Goal: Task Accomplishment & Management: Manage account settings

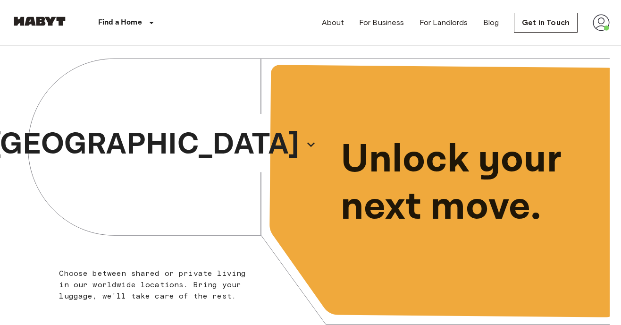
click at [603, 19] on img at bounding box center [601, 22] width 17 height 17
click at [563, 50] on li "Log out" at bounding box center [566, 56] width 94 height 17
click at [593, 25] on link "Log in" at bounding box center [598, 22] width 21 height 11
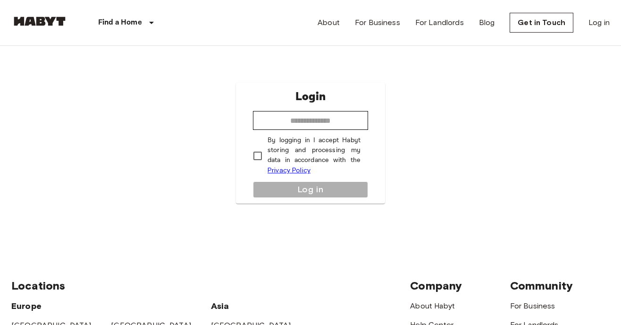
click at [371, 113] on div "Login ​ By logging in I accept Habyt storing and processing my data in accordan…" at bounding box center [310, 143] width 149 height 121
click at [284, 118] on input "**********" at bounding box center [310, 120] width 115 height 19
type input "**********"
click at [266, 145] on label "By logging in I accept Habyt storing and processing my data in accordance with …" at bounding box center [304, 155] width 113 height 40
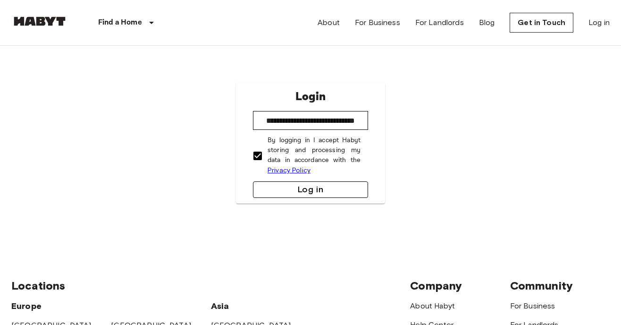
click at [285, 197] on button "Log in" at bounding box center [310, 189] width 115 height 17
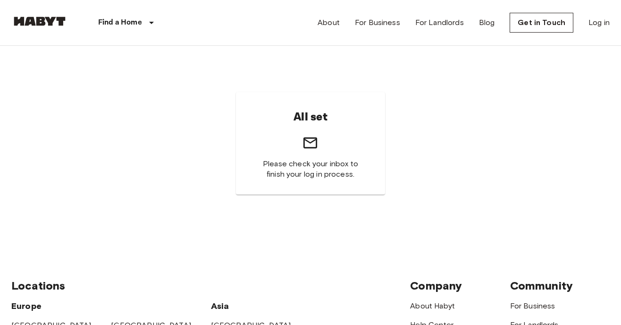
click at [50, 18] on img at bounding box center [39, 21] width 57 height 9
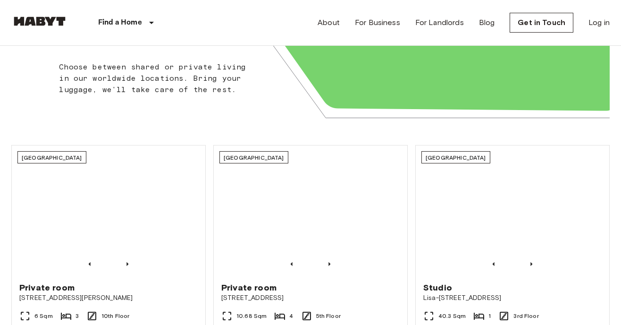
scroll to position [210, 0]
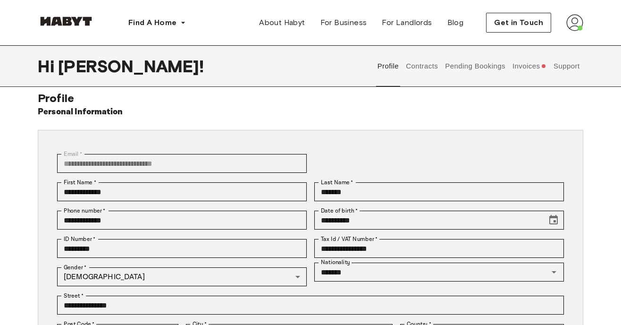
click at [421, 63] on button "Contracts" at bounding box center [422, 66] width 34 height 42
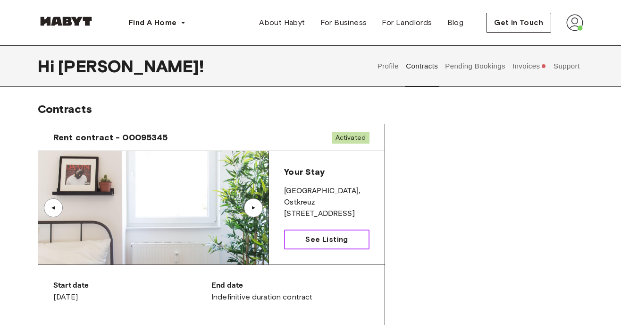
click at [336, 234] on span "See Listing" at bounding box center [326, 239] width 42 height 11
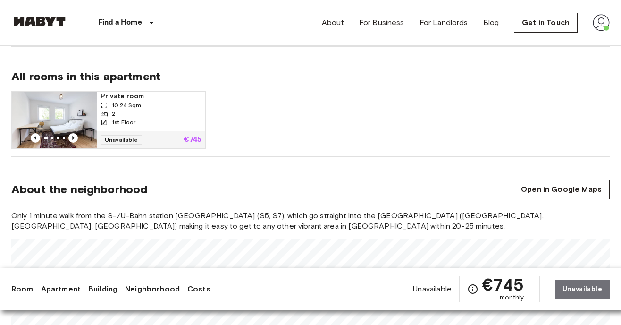
scroll to position [621, 0]
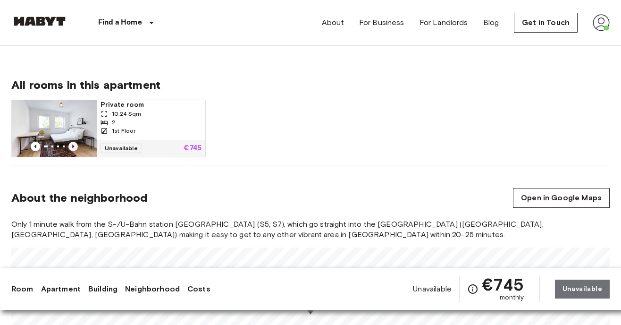
click at [73, 144] on icon "Previous image" at bounding box center [73, 146] width 2 height 4
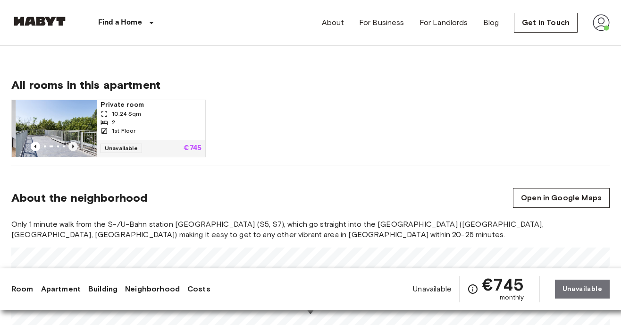
click at [73, 144] on icon "Previous image" at bounding box center [73, 146] width 2 height 4
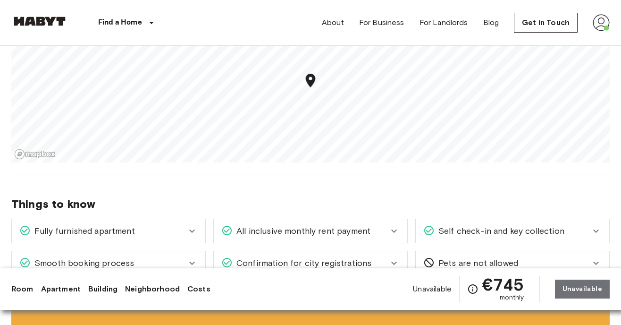
scroll to position [850, 0]
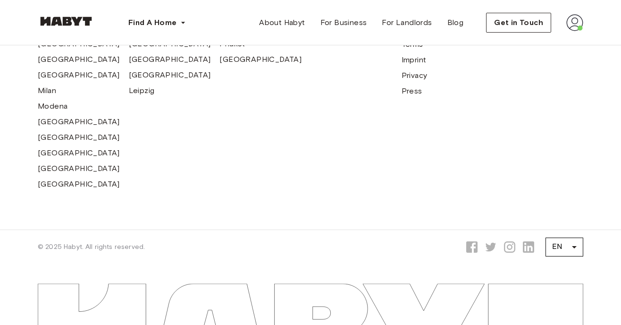
scroll to position [911, 0]
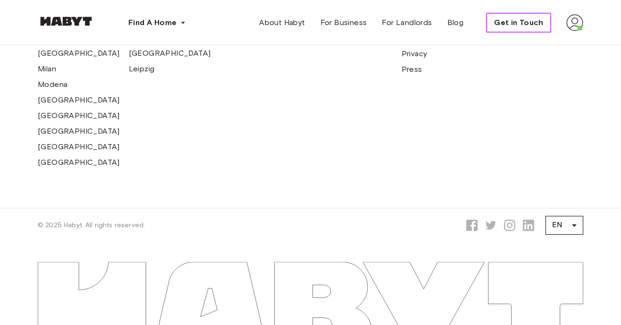
click at [515, 26] on span "Get in Touch" at bounding box center [518, 22] width 49 height 11
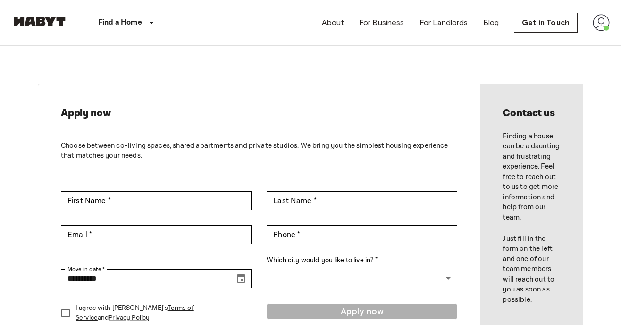
click at [599, 27] on img at bounding box center [601, 22] width 17 height 17
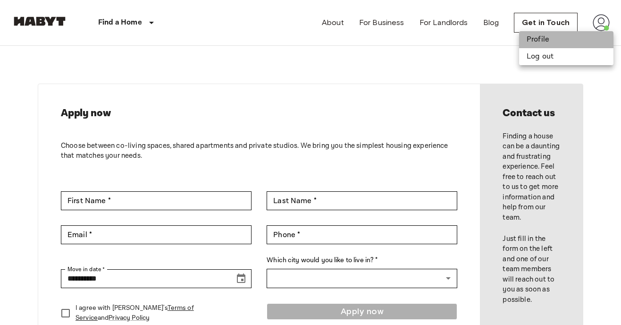
click at [578, 34] on li "Profile" at bounding box center [566, 39] width 94 height 17
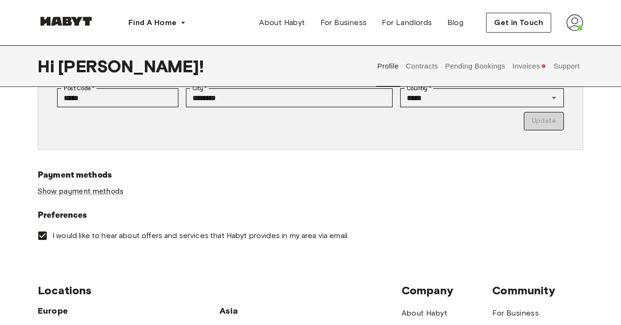
scroll to position [296, 0]
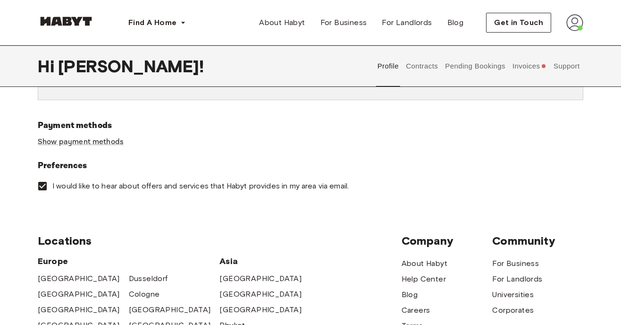
click at [429, 69] on button "Contracts" at bounding box center [422, 66] width 34 height 42
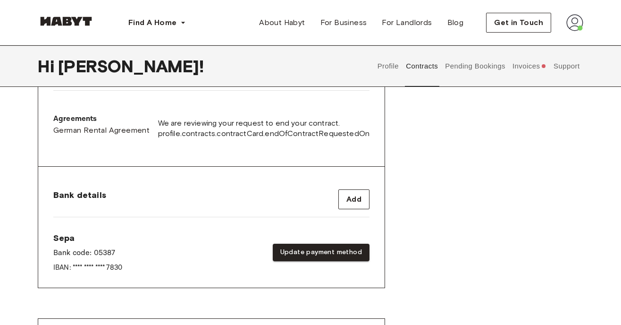
click at [566, 63] on button "Support" at bounding box center [566, 66] width 29 height 42
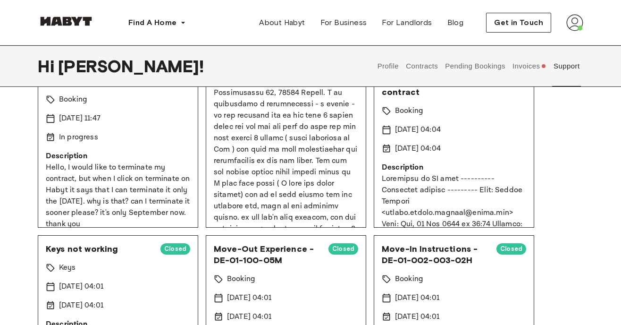
scroll to position [36, 0]
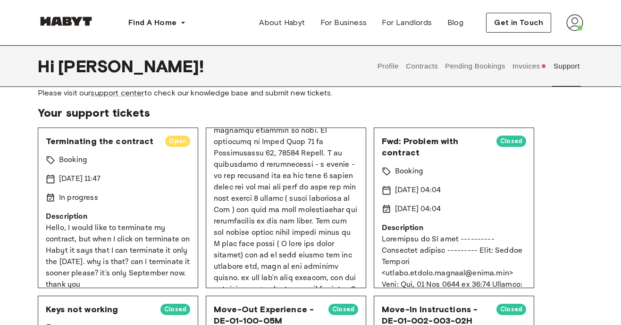
click at [157, 232] on p "Hello, I would like to terminate my contract, but when I click on terminate on …" at bounding box center [118, 256] width 144 height 68
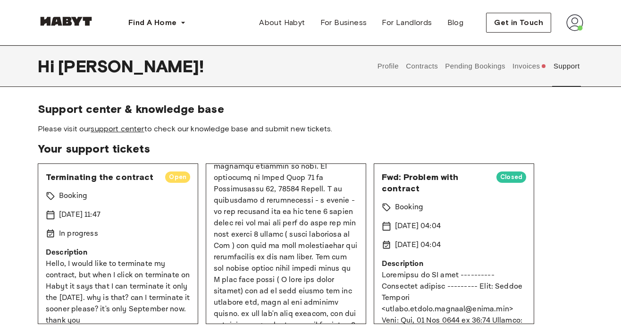
scroll to position [0, 0]
click at [424, 67] on button "Contracts" at bounding box center [422, 66] width 34 height 42
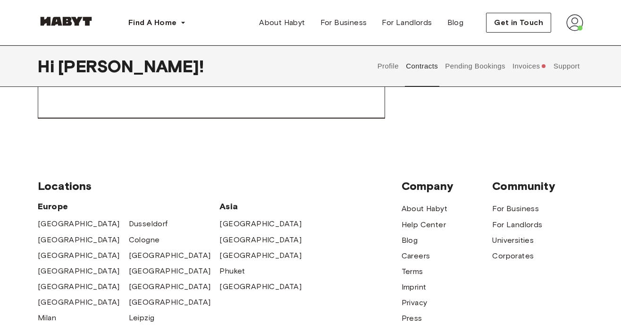
scroll to position [669, 0]
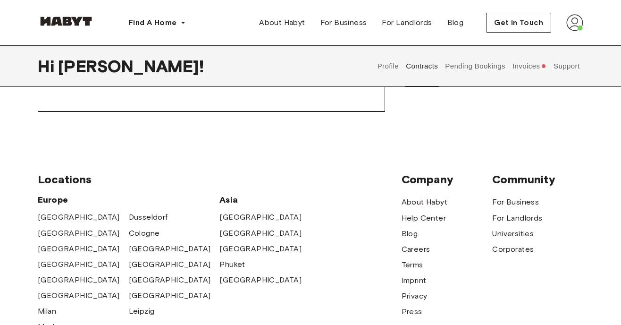
click at [522, 67] on button "Invoices" at bounding box center [529, 66] width 36 height 42
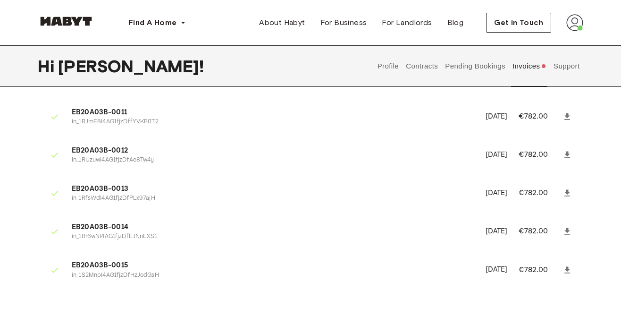
click at [479, 64] on button "Pending Bookings" at bounding box center [475, 66] width 63 height 42
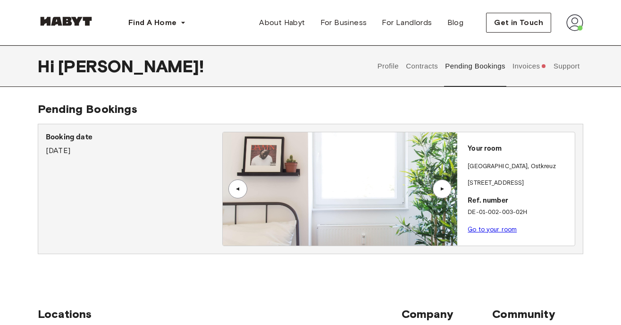
click at [488, 226] on link "Go to your room" at bounding box center [492, 229] width 49 height 7
click at [422, 65] on button "Contracts" at bounding box center [422, 66] width 34 height 42
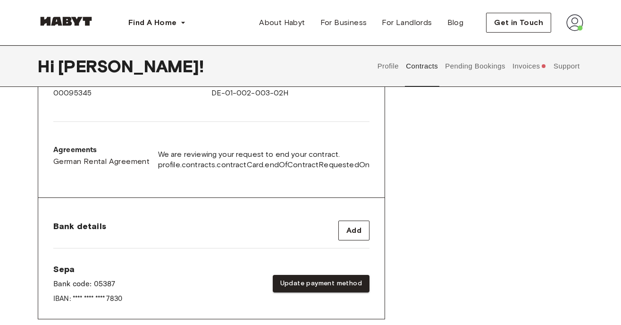
scroll to position [288, 0]
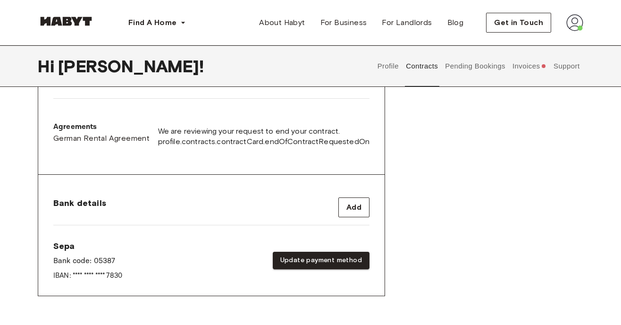
click at [332, 160] on div "Start date August 16th, 2024 End date Indefinitive duration contract Contract n…" at bounding box center [211, 76] width 346 height 198
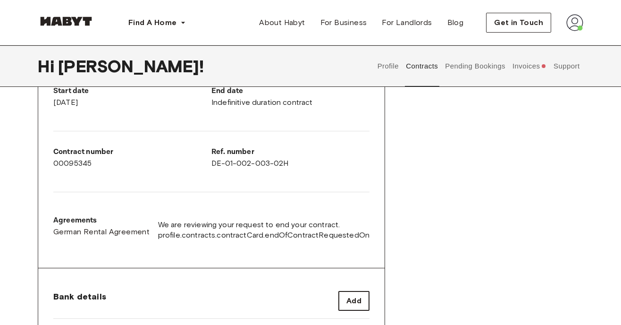
scroll to position [180, 0]
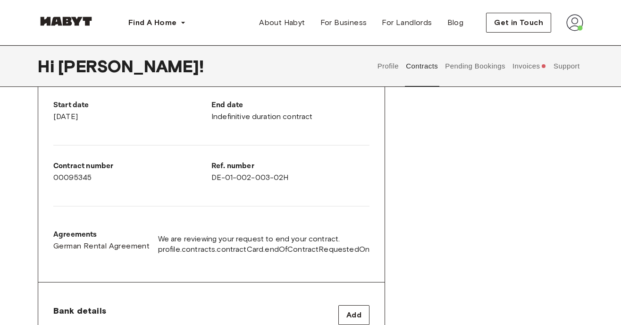
click at [324, 243] on span "We are reviewing your request to end your contract." at bounding box center [263, 239] width 211 height 10
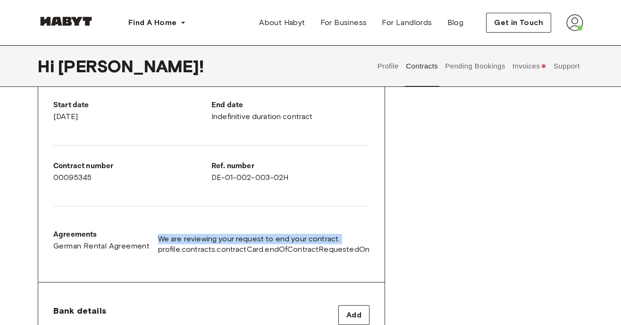
click at [324, 243] on span "We are reviewing your request to end your contract." at bounding box center [263, 239] width 211 height 10
click at [321, 252] on span "profile.contracts.contractCard.endOfContractRequestedOn" at bounding box center [263, 249] width 211 height 10
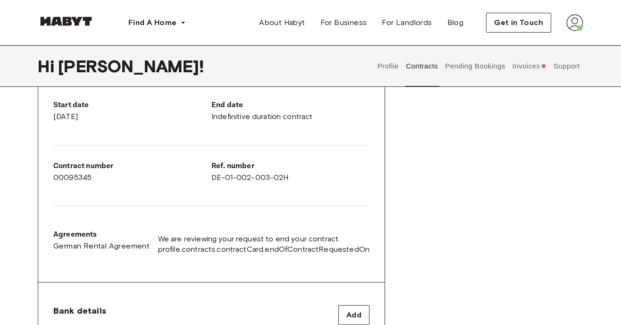
click at [321, 252] on span "profile.contracts.contractCard.endOfContractRequestedOn" at bounding box center [263, 249] width 211 height 10
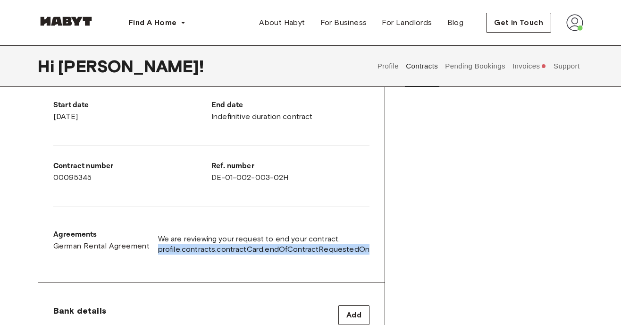
click at [321, 252] on span "profile.contracts.contractCard.endOfContractRequestedOn" at bounding box center [263, 249] width 211 height 10
click at [329, 239] on span "We are reviewing your request to end your contract." at bounding box center [263, 239] width 211 height 10
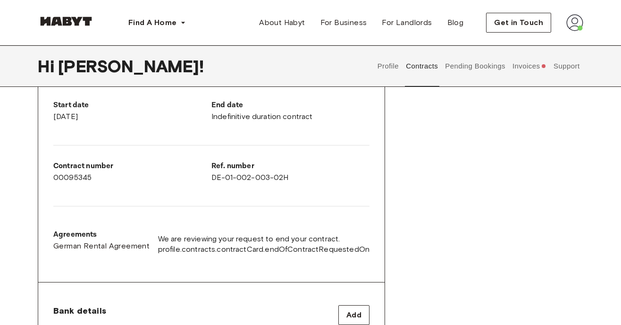
click at [329, 239] on span "We are reviewing your request to end your contract." at bounding box center [263, 239] width 211 height 10
click at [324, 248] on span "profile.contracts.contractCard.endOfContractRequestedOn" at bounding box center [263, 249] width 211 height 10
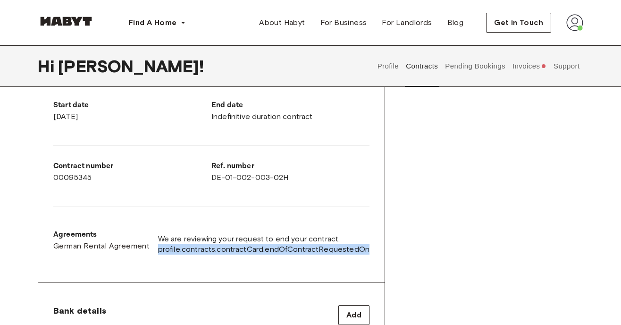
click at [324, 248] on span "profile.contracts.contractCard.endOfContractRequestedOn" at bounding box center [263, 249] width 211 height 10
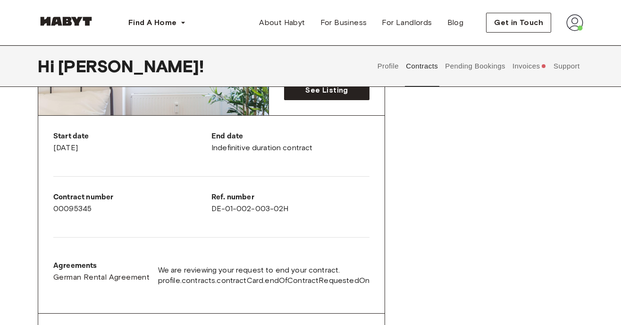
scroll to position [149, 0]
